Goal: Information Seeking & Learning: Learn about a topic

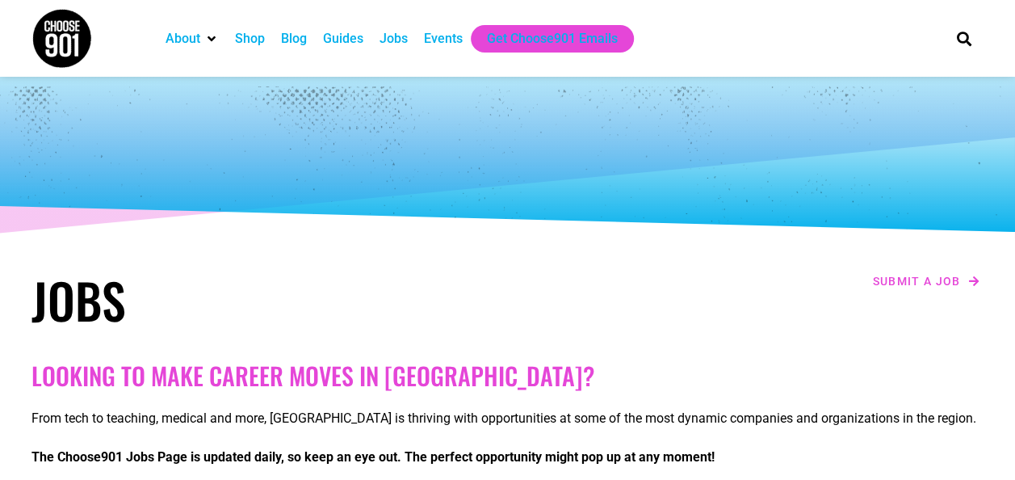
click at [389, 45] on div "Jobs" at bounding box center [393, 38] width 28 height 19
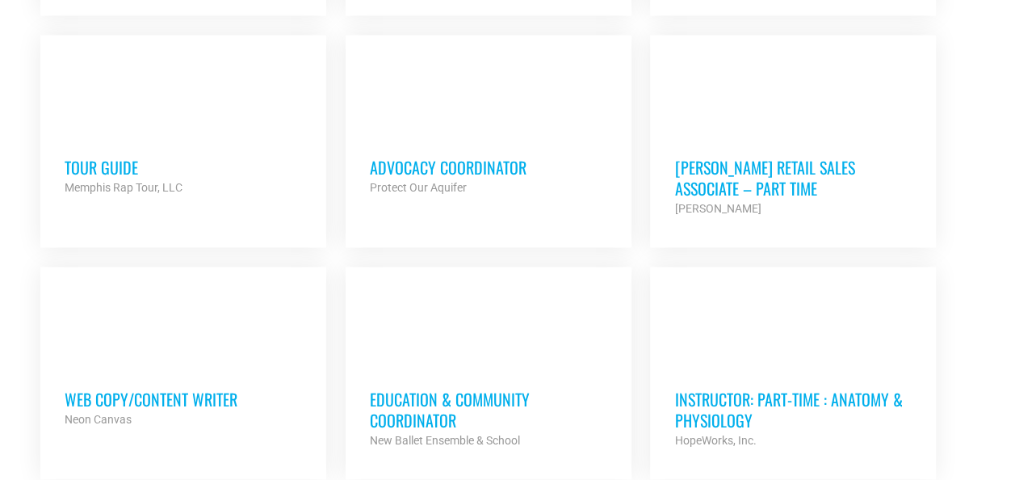
scroll to position [1410, 0]
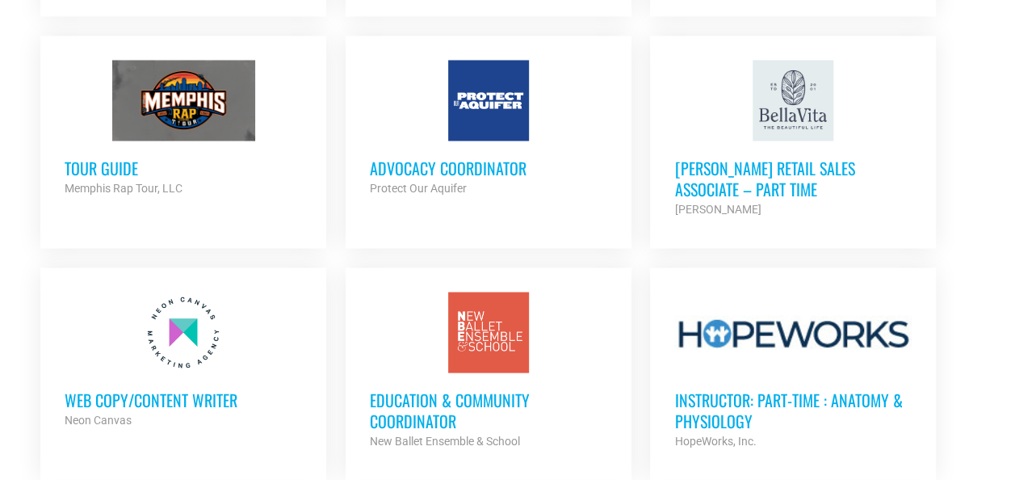
click at [410, 167] on h3 "Advocacy Coordinator" at bounding box center [488, 167] width 237 height 21
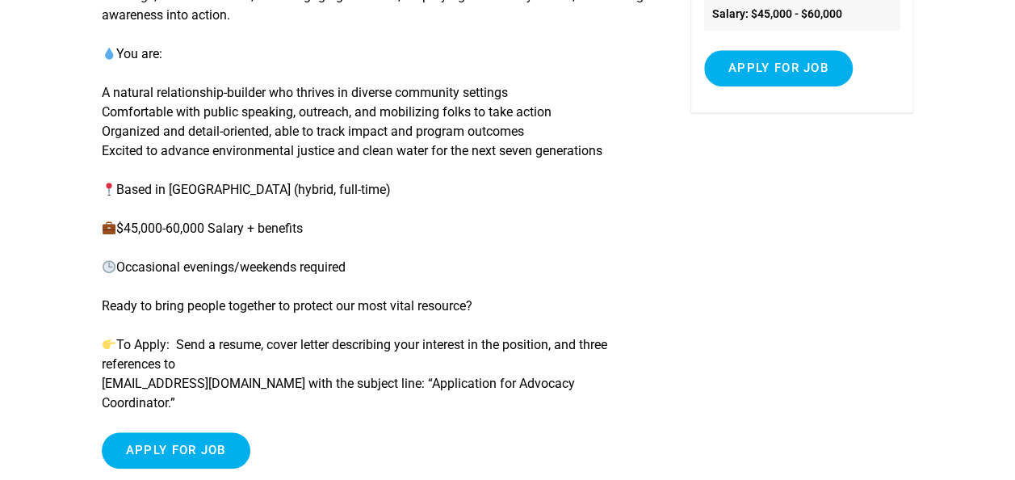
scroll to position [337, 0]
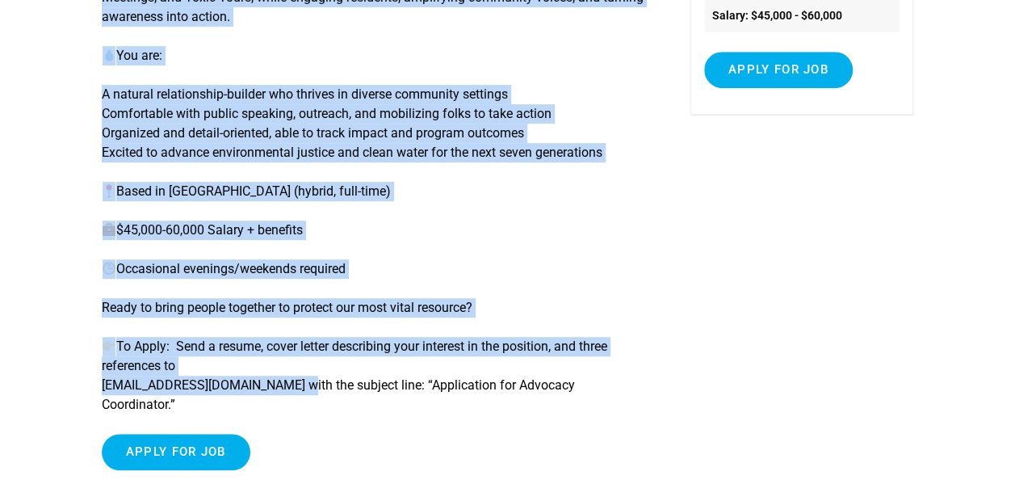
drag, startPoint x: 275, startPoint y: 388, endPoint x: 100, endPoint y: 391, distance: 175.2
click at [100, 391] on article "Advocacy Coordinator Now Hiring: Advocacy Coordinator Do you love connecting pe…" at bounding box center [507, 134] width 1015 height 737
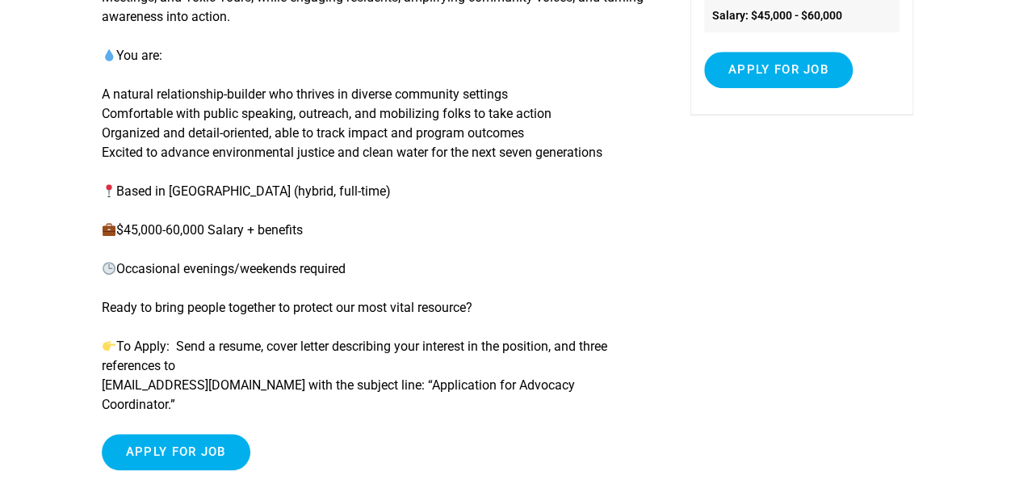
drag, startPoint x: 100, startPoint y: 391, endPoint x: 64, endPoint y: 400, distance: 37.6
click at [64, 400] on article "Advocacy Coordinator Now Hiring: Advocacy Coordinator Do you love connecting pe…" at bounding box center [507, 134] width 1015 height 737
drag, startPoint x: 103, startPoint y: 388, endPoint x: 274, endPoint y: 383, distance: 171.2
click at [274, 383] on p "To Apply: Send a resume, cover letter describing your interest in the position,…" at bounding box center [376, 376] width 548 height 78
copy p "[EMAIL_ADDRESS][DOMAIN_NAME]"
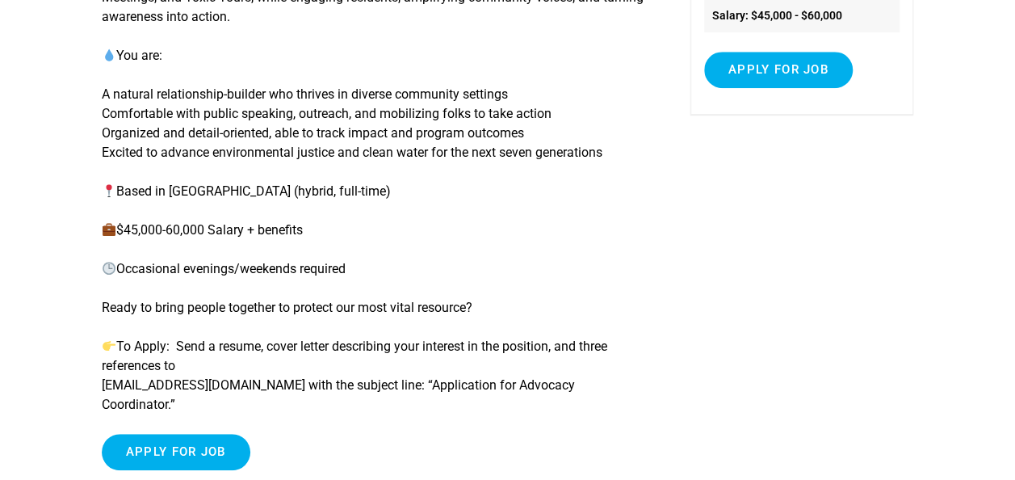
click at [641, 388] on p "To Apply: Send a resume, cover letter describing your interest in the position,…" at bounding box center [376, 376] width 548 height 78
drag, startPoint x: 629, startPoint y: 388, endPoint x: 98, endPoint y: 383, distance: 530.4
click at [98, 383] on article "Advocacy Coordinator Now Hiring: Advocacy Coordinator Do you love connecting pe…" at bounding box center [507, 134] width 1015 height 737
drag, startPoint x: 98, startPoint y: 383, endPoint x: 341, endPoint y: 394, distance: 243.3
click at [341, 394] on p "To Apply: Send a resume, cover letter describing your interest in the position,…" at bounding box center [376, 376] width 548 height 78
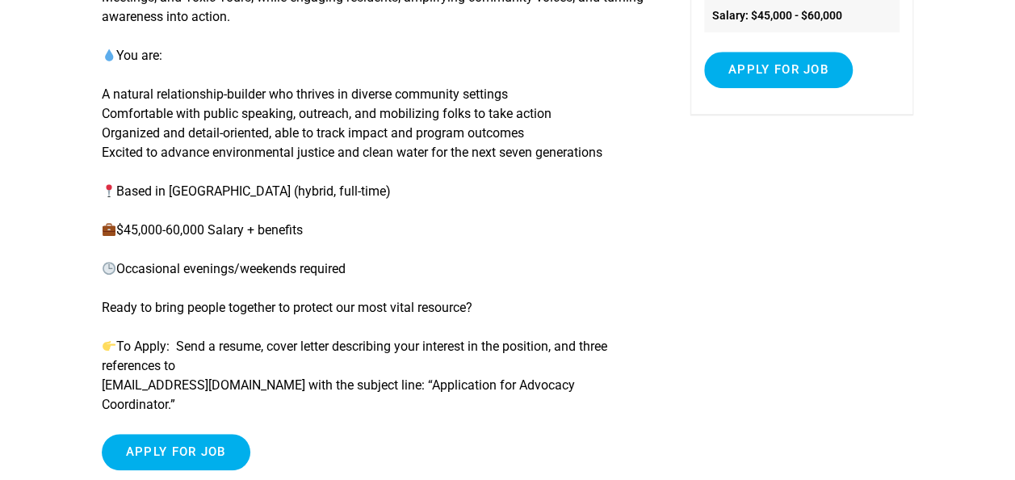
click at [625, 386] on p "To Apply: Send a resume, cover letter describing your interest in the position,…" at bounding box center [376, 376] width 548 height 78
drag, startPoint x: 628, startPoint y: 385, endPoint x: 102, endPoint y: 389, distance: 526.4
click at [102, 389] on p "To Apply: Send a resume, cover letter describing your interest in the position,…" at bounding box center [376, 376] width 548 height 78
copy p "contact@protectouraquifer.org with the subject line: “Application for Advocacy …"
click at [570, 165] on div "Now Hiring: Advocacy Coordinator Do you love connecting people, building commun…" at bounding box center [376, 160] width 548 height 643
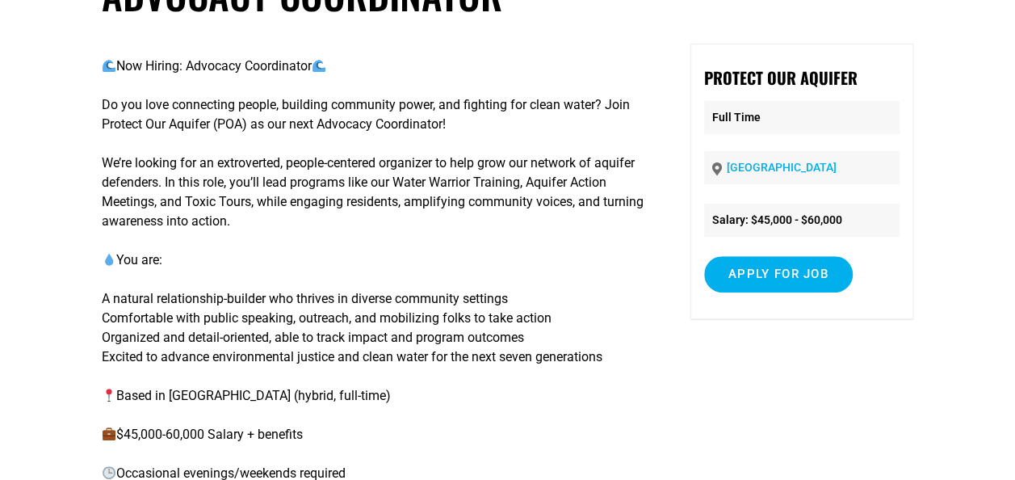
scroll to position [57, 0]
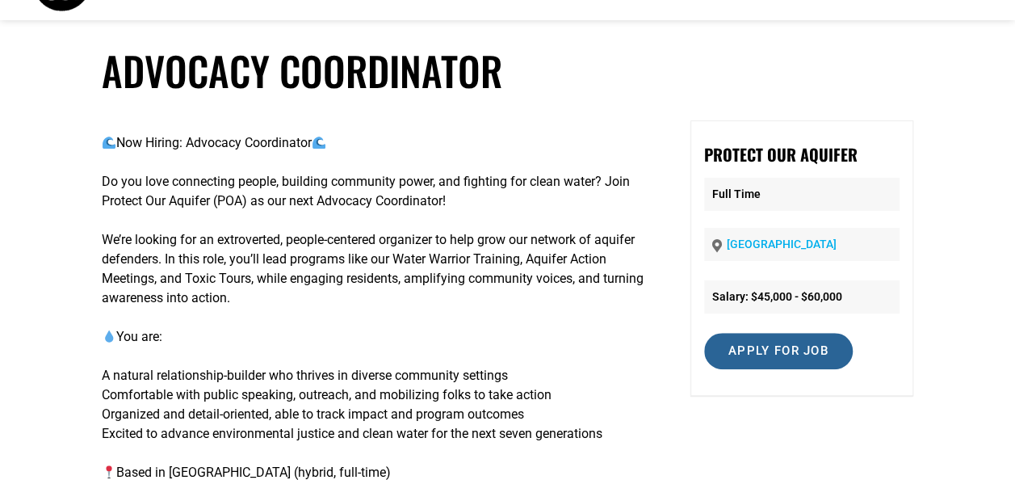
click at [806, 346] on input "Apply for job" at bounding box center [778, 351] width 149 height 36
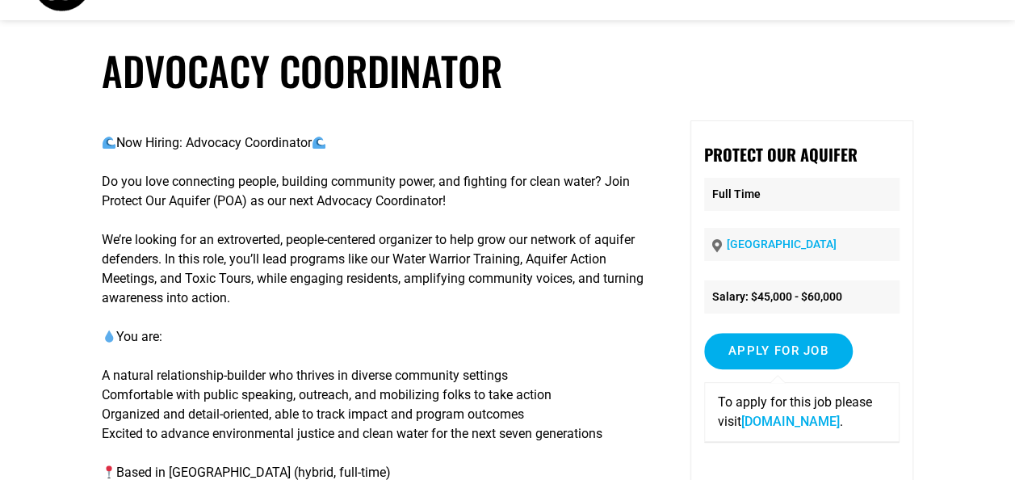
click at [775, 422] on link "drive.google.com" at bounding box center [790, 420] width 98 height 15
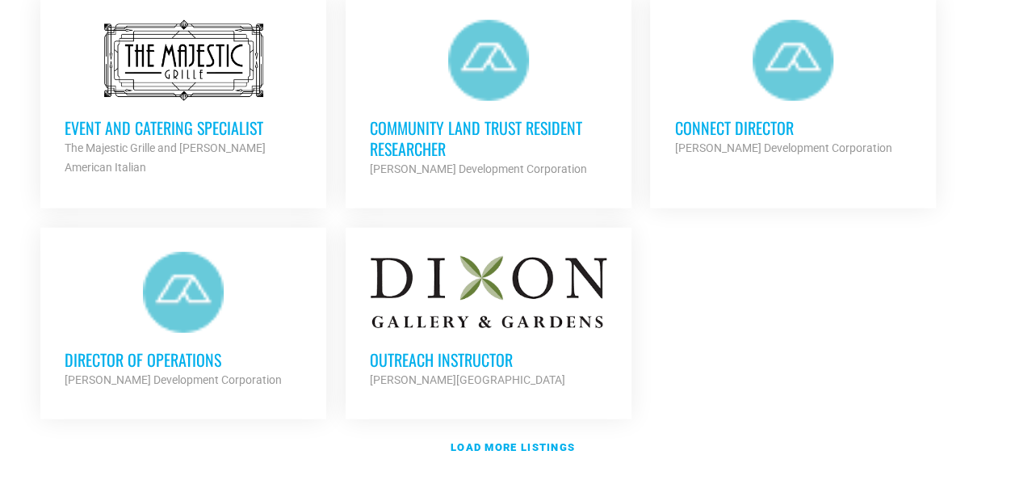
scroll to position [1914, 0]
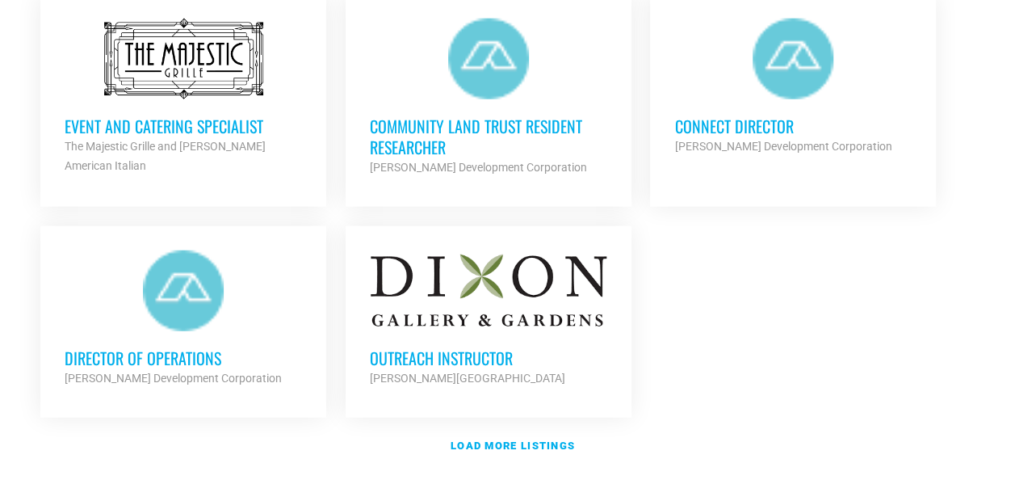
click at [464, 347] on h3 "Outreach Instructor" at bounding box center [488, 357] width 237 height 21
